Goal: Find specific page/section: Find specific page/section

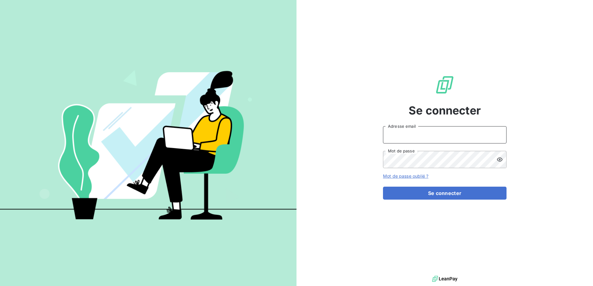
click at [415, 128] on input "Adresse email" at bounding box center [445, 134] width 124 height 17
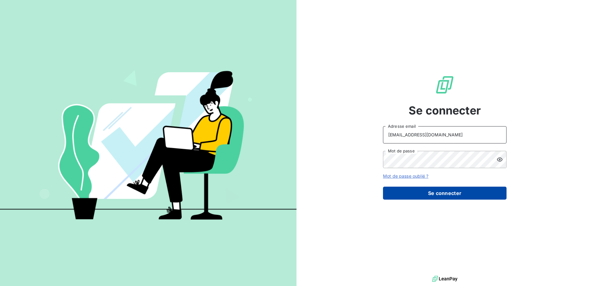
type input "[EMAIL_ADDRESS][DOMAIN_NAME]"
click at [420, 197] on button "Se connecter" at bounding box center [445, 193] width 124 height 13
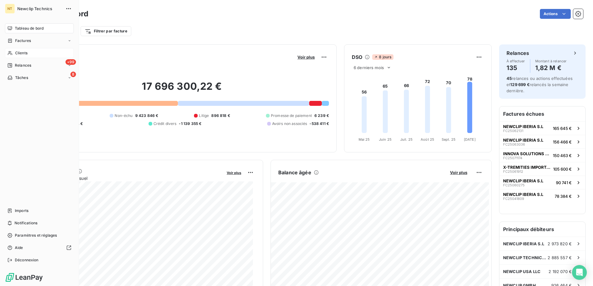
click at [29, 53] on div "Clients" at bounding box center [39, 53] width 69 height 10
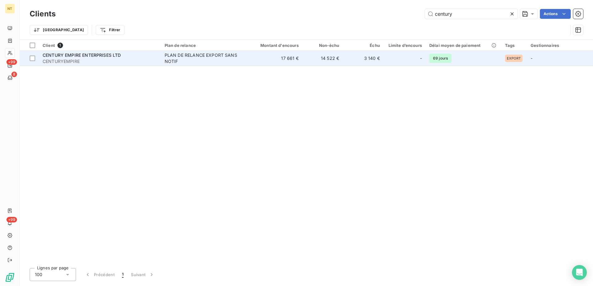
type input "century"
click at [329, 61] on td "14 522 €" at bounding box center [322, 58] width 41 height 15
